Goal: Task Accomplishment & Management: Use online tool/utility

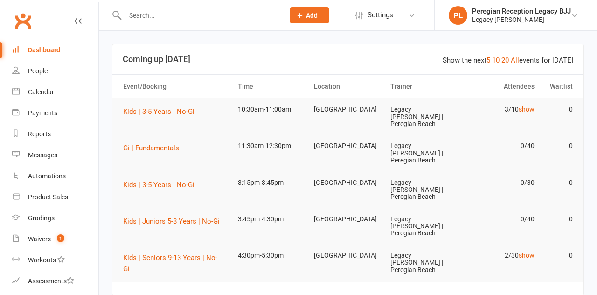
click at [529, 111] on link "show" at bounding box center [527, 108] width 16 height 7
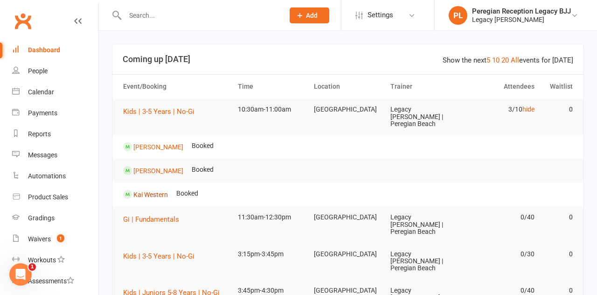
click at [147, 190] on link "Kai Western" at bounding box center [150, 193] width 35 height 7
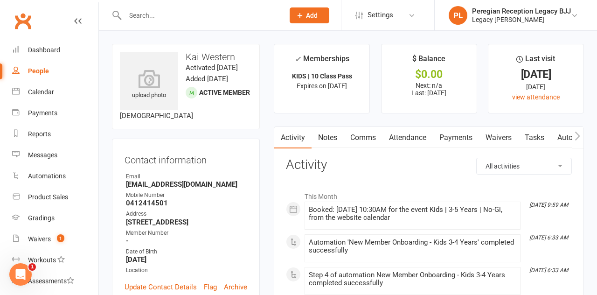
click at [501, 140] on link "Waivers" at bounding box center [498, 137] width 39 height 21
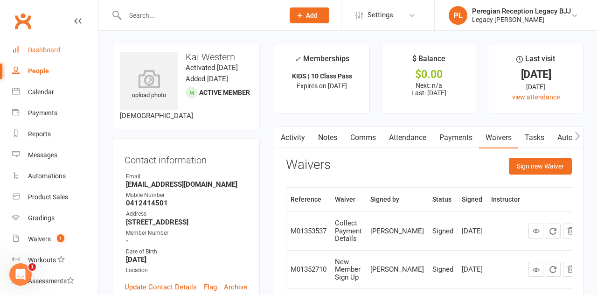
click at [49, 57] on link "Dashboard" at bounding box center [55, 50] width 86 height 21
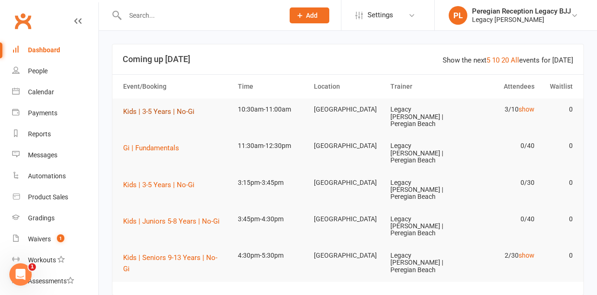
click at [170, 115] on button "Kids | 3-5 Years | No-Gi" at bounding box center [162, 111] width 78 height 11
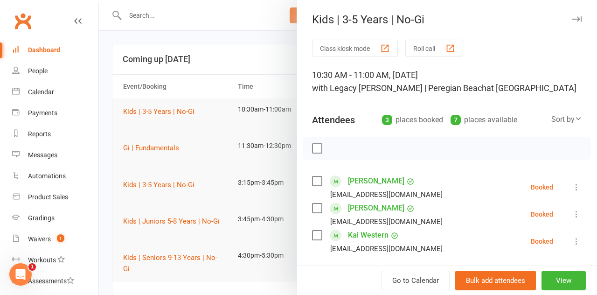
click at [342, 54] on button "Class kiosk mode" at bounding box center [355, 48] width 86 height 17
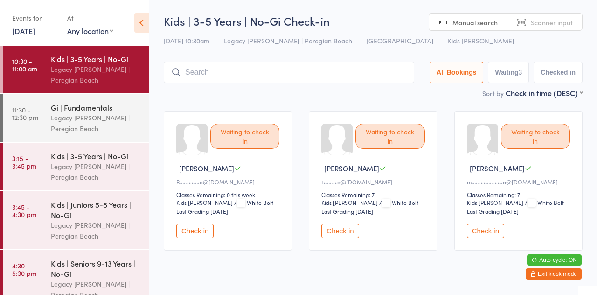
click at [196, 232] on button "Check in" at bounding box center [194, 231] width 37 height 14
